Goal: Task Accomplishment & Management: Complete application form

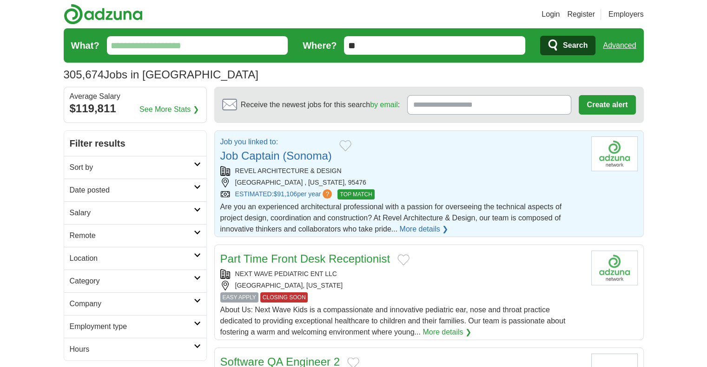
click at [148, 169] on h2 "Sort by" at bounding box center [132, 167] width 124 height 11
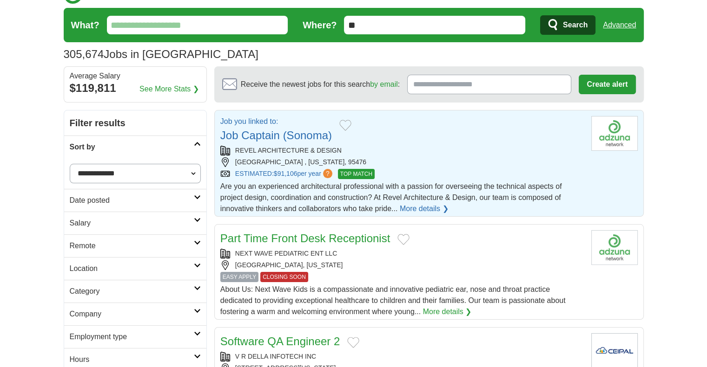
scroll to position [21, 0]
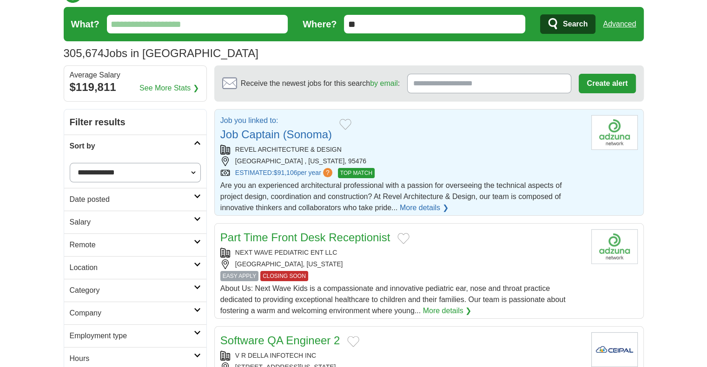
click at [136, 271] on h2 "Location" at bounding box center [132, 267] width 124 height 11
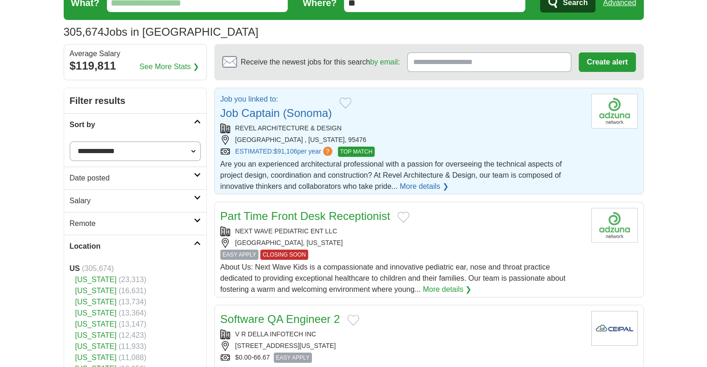
scroll to position [45, 0]
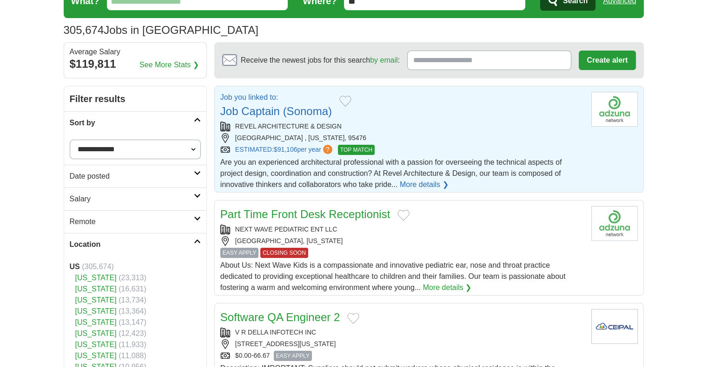
click at [95, 278] on link "[US_STATE]" at bounding box center [95, 278] width 41 height 8
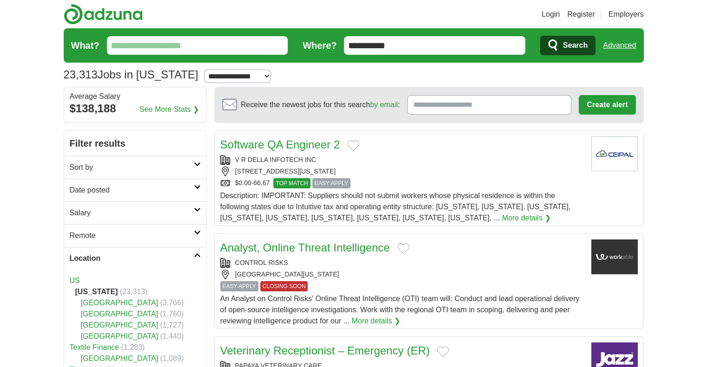
click at [213, 46] on input "What?" at bounding box center [197, 45] width 181 height 19
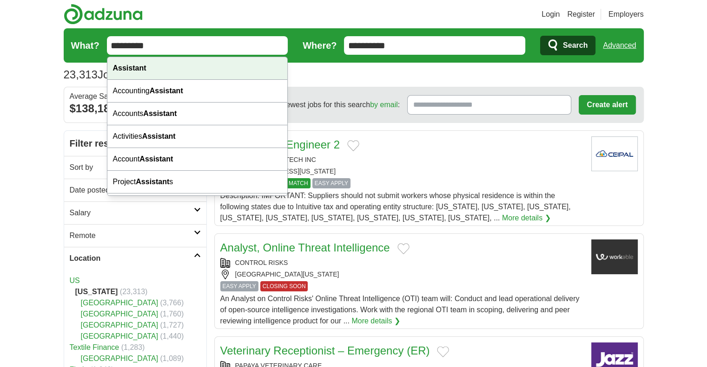
click at [184, 71] on div "Assistant" at bounding box center [197, 68] width 180 height 23
type input "*********"
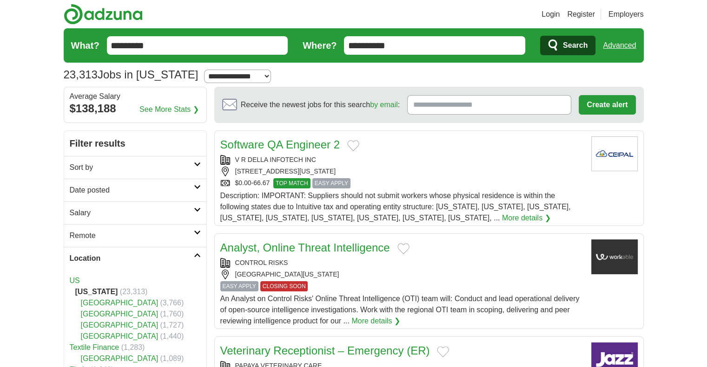
click at [590, 46] on button "Search" at bounding box center [567, 46] width 55 height 20
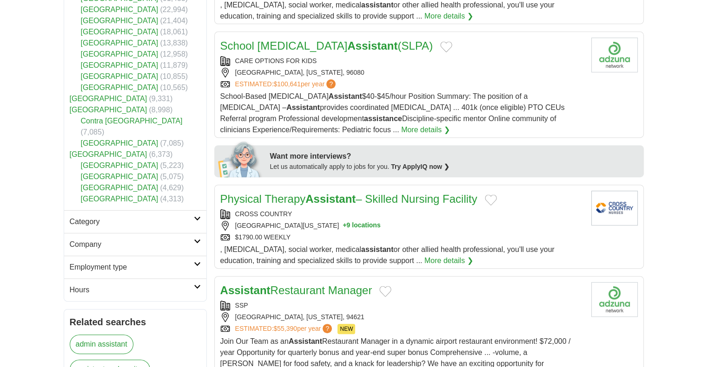
scroll to position [315, 0]
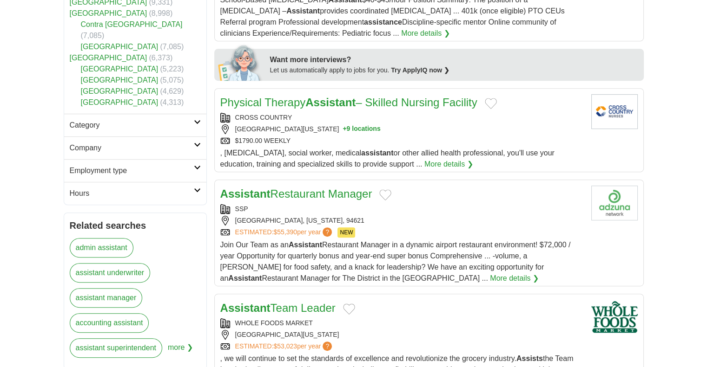
click at [139, 267] on link "assistant underwriter" at bounding box center [110, 273] width 81 height 20
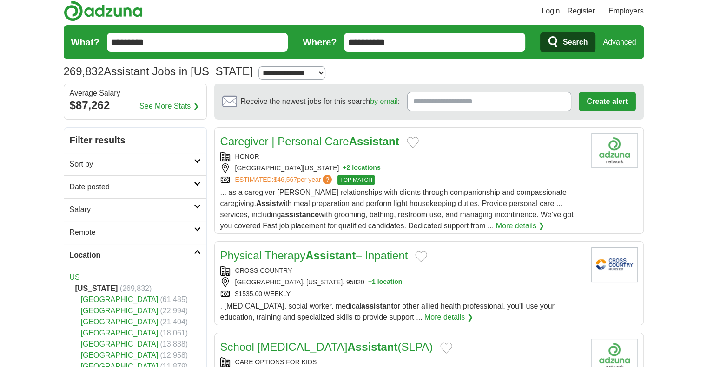
scroll to position [0, 0]
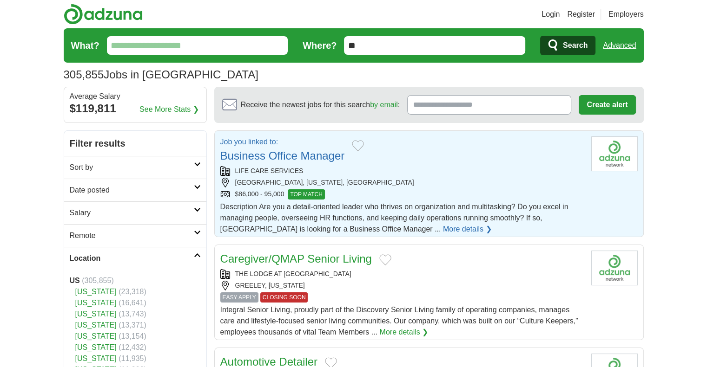
click at [441, 196] on div "$86,000 - 95,000 TOP MATCH" at bounding box center [401, 195] width 363 height 10
